Goal: Task Accomplishment & Management: Use online tool/utility

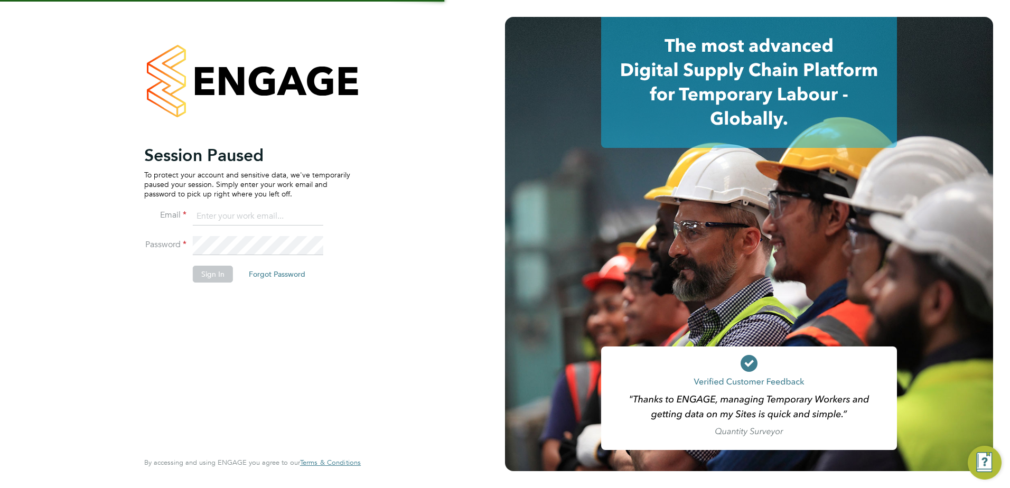
type input "[EMAIL_ADDRESS][DOMAIN_NAME]"
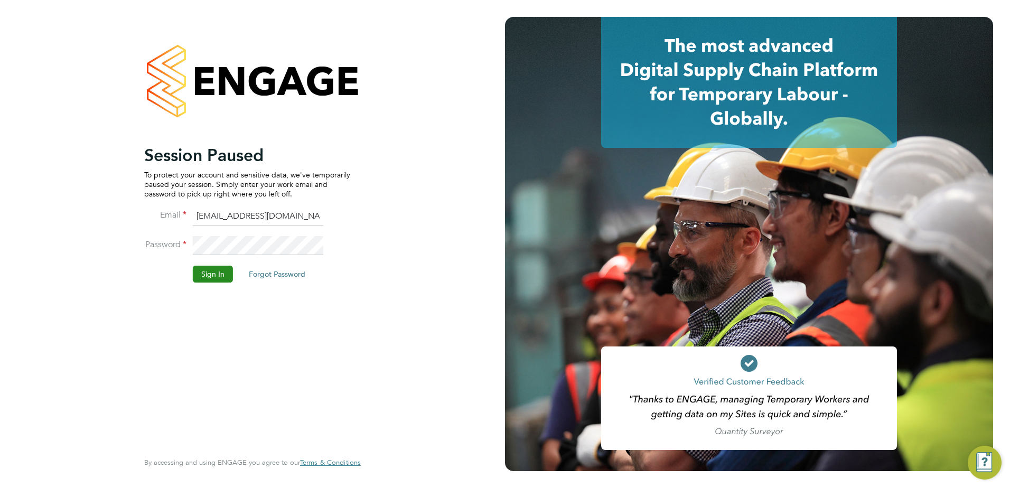
click at [221, 275] on button "Sign In" at bounding box center [213, 274] width 40 height 17
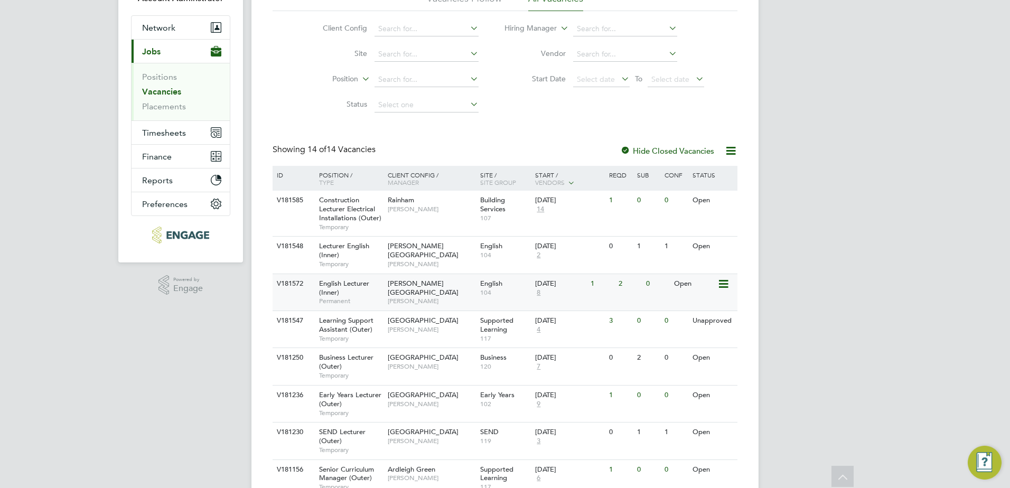
scroll to position [87, 0]
drag, startPoint x: 301, startPoint y: 381, endPoint x: 291, endPoint y: 407, distance: 27.6
click at [291, 407] on div "ID Position / Type Client Config / Manager Site / Site Group Start / Vendors Re…" at bounding box center [505, 455] width 465 height 581
click at [291, 407] on div "V181236 Early Years Lecturer (Outer) Temporary Epping Forest Campus Carolina Ca…" at bounding box center [505, 403] width 465 height 37
